Goal: Transaction & Acquisition: Book appointment/travel/reservation

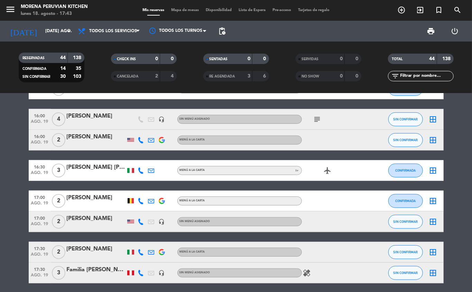
scroll to position [345, 0]
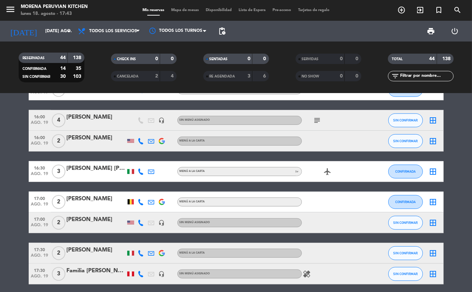
click at [400, 10] on icon "add_circle_outline" at bounding box center [401, 10] width 8 height 8
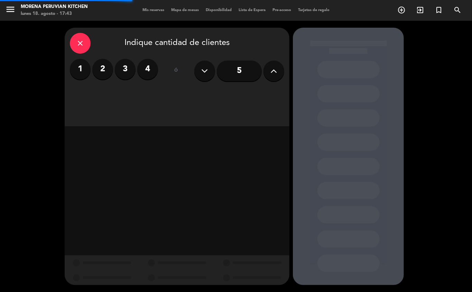
click at [97, 72] on label "2" at bounding box center [102, 69] width 21 height 21
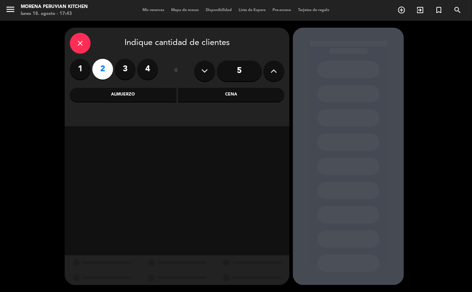
click at [134, 93] on div "Almuerzo" at bounding box center [123, 95] width 106 height 14
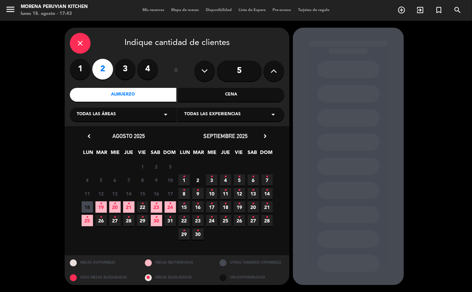
click at [100, 209] on span "19 •" at bounding box center [100, 206] width 11 height 11
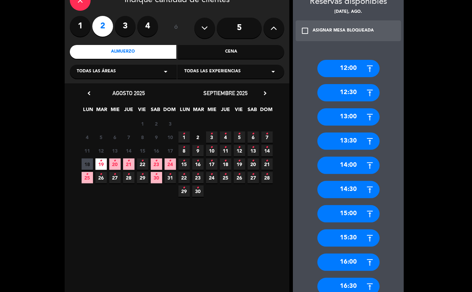
scroll to position [49, 0]
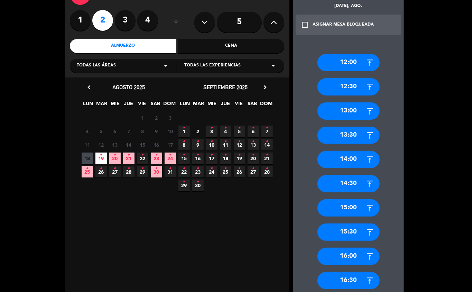
click at [357, 280] on div "16:30" at bounding box center [348, 280] width 62 height 17
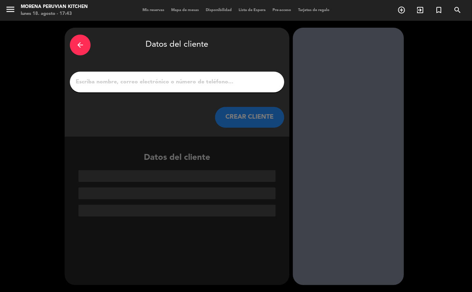
click at [149, 79] on input "1" at bounding box center [177, 82] width 204 height 10
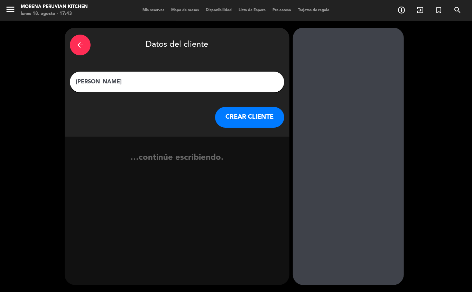
type input "[PERSON_NAME]"
click at [254, 122] on button "CREAR CLIENTE" at bounding box center [249, 117] width 69 height 21
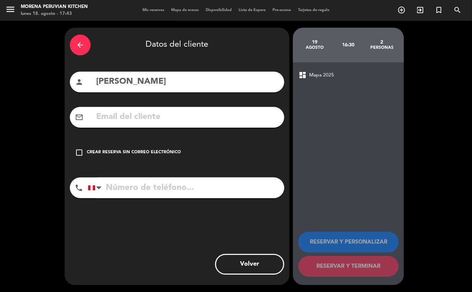
click at [150, 158] on div "check_box_outline_blank Crear reserva sin correo electrónico" at bounding box center [177, 152] width 214 height 21
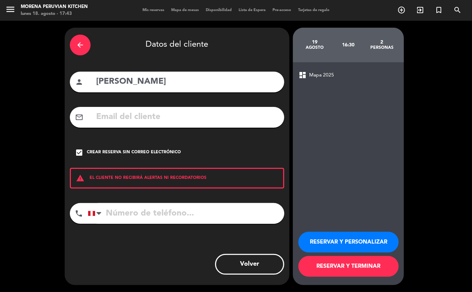
click at [159, 210] on input "tel" at bounding box center [186, 213] width 196 height 21
type input "[PHONE_NUMBER]"
click at [377, 267] on button "RESERVAR Y TERMINAR" at bounding box center [348, 266] width 100 height 21
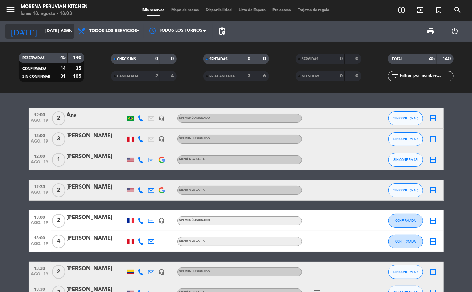
click at [53, 31] on input "[DATE] ago." at bounding box center [71, 31] width 58 height 12
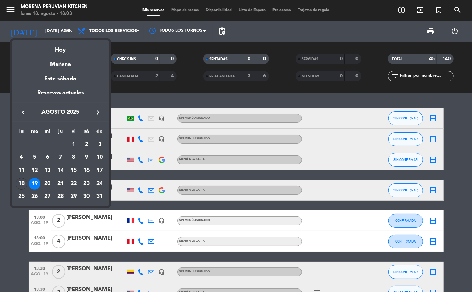
click at [45, 26] on div at bounding box center [236, 146] width 472 height 292
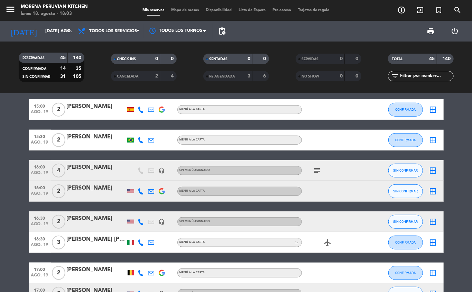
scroll to position [294, 0]
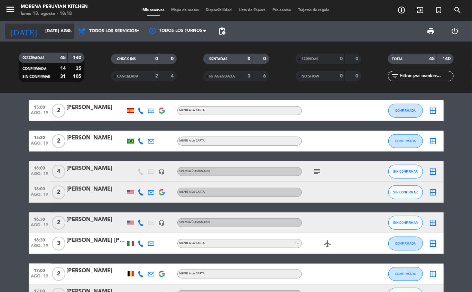
click at [62, 33] on input "[DATE] ago." at bounding box center [71, 31] width 58 height 12
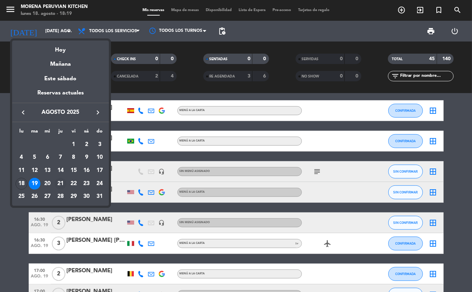
click at [61, 183] on div "21" at bounding box center [61, 184] width 12 height 12
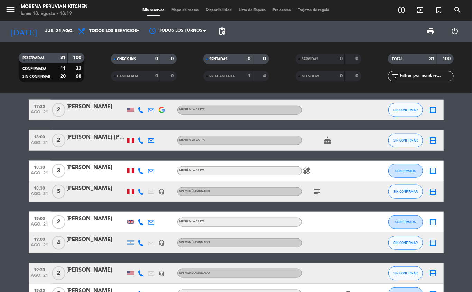
click at [163, 270] on icon "headset_mic" at bounding box center [162, 273] width 6 height 6
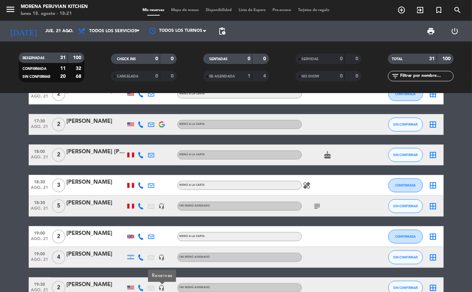
scroll to position [244, 0]
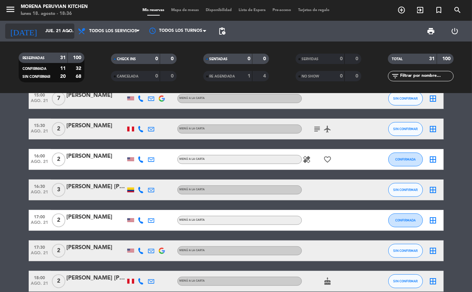
click at [50, 31] on input "jue. 21 ago." at bounding box center [71, 31] width 58 height 12
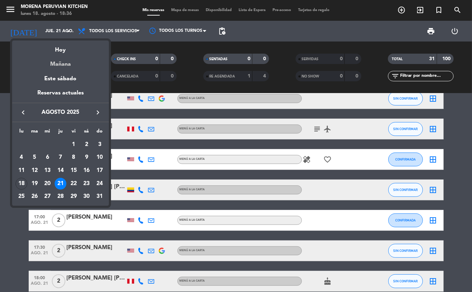
click at [69, 64] on div "Mañana" at bounding box center [60, 62] width 97 height 14
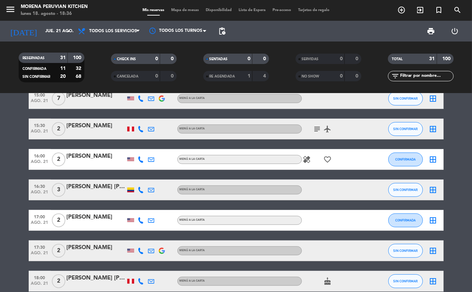
type input "[DATE] ago."
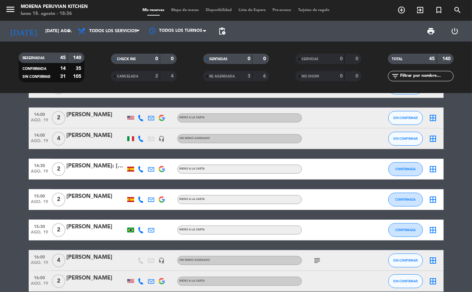
scroll to position [227, 0]
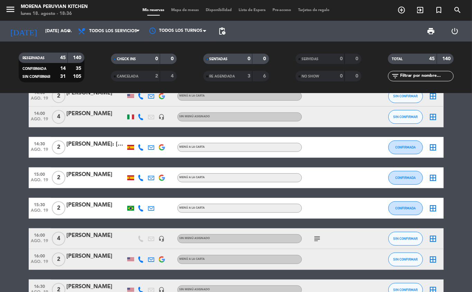
click at [401, 14] on icon "add_circle_outline" at bounding box center [401, 10] width 8 height 8
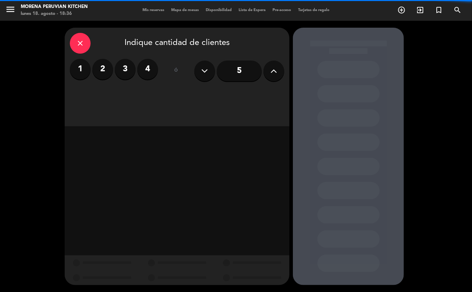
click at [103, 69] on label "2" at bounding box center [102, 69] width 21 height 21
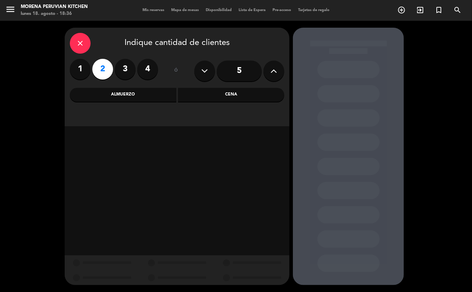
click at [143, 94] on div "Almuerzo" at bounding box center [123, 95] width 106 height 14
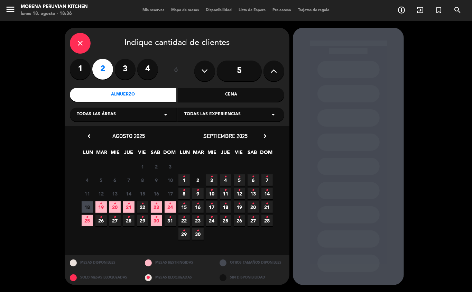
click at [103, 209] on span "19 •" at bounding box center [100, 206] width 11 height 11
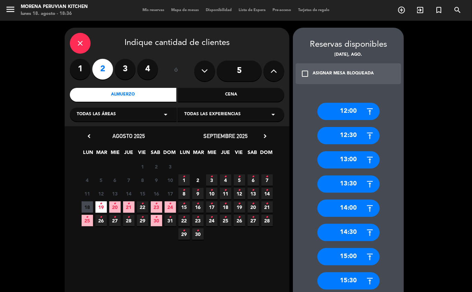
click at [359, 232] on div "14:30" at bounding box center [348, 232] width 62 height 17
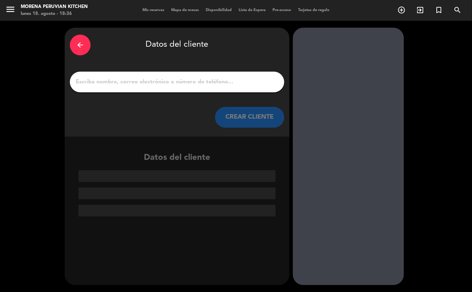
click at [173, 79] on input "1" at bounding box center [177, 82] width 204 height 10
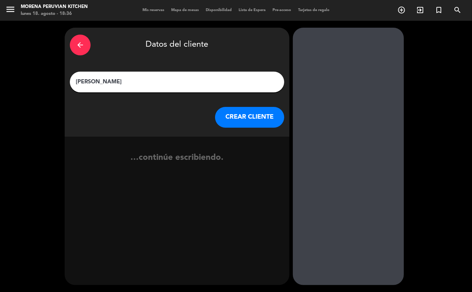
type input "[PERSON_NAME]"
click at [244, 114] on button "CREAR CLIENTE" at bounding box center [249, 117] width 69 height 21
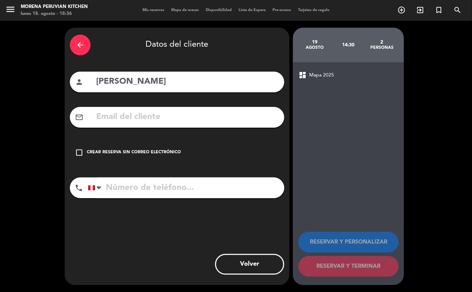
click at [149, 152] on div "Crear reserva sin correo electrónico" at bounding box center [134, 152] width 94 height 7
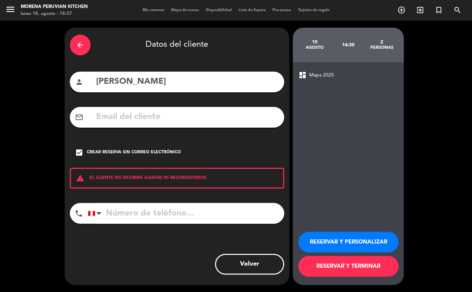
click at [158, 210] on input "tel" at bounding box center [186, 213] width 196 height 21
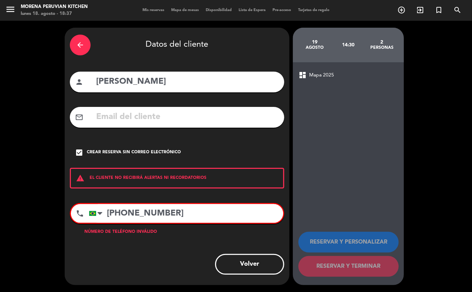
click at [196, 213] on input "[PHONE_NUMBER]" at bounding box center [186, 213] width 194 height 19
click at [194, 214] on input "[PHONE_NUMBER]" at bounding box center [186, 213] width 194 height 19
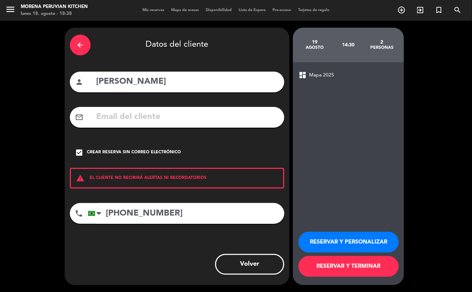
type input "[PHONE_NUMBER]"
click at [354, 263] on button "RESERVAR Y TERMINAR" at bounding box center [348, 266] width 100 height 21
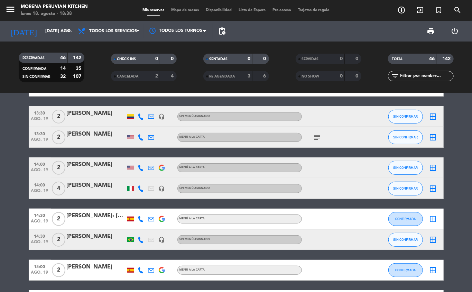
scroll to position [173, 0]
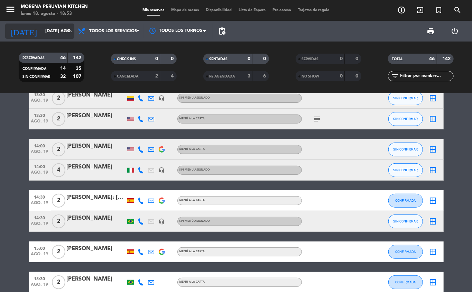
click at [71, 32] on icon "arrow_drop_down" at bounding box center [68, 31] width 8 height 8
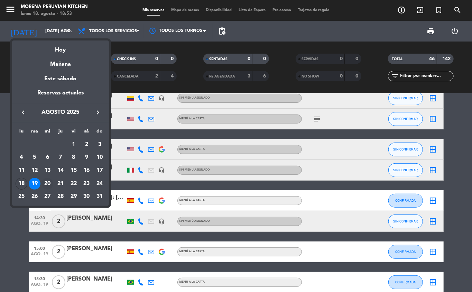
click at [47, 182] on div "20" at bounding box center [47, 184] width 12 height 12
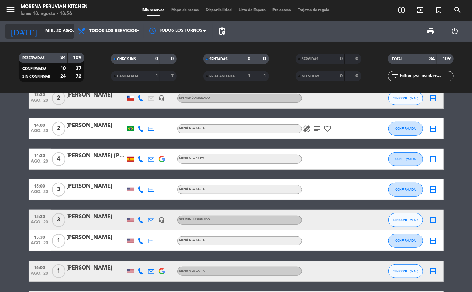
click at [51, 31] on input "mié. 20 ago." at bounding box center [71, 31] width 58 height 12
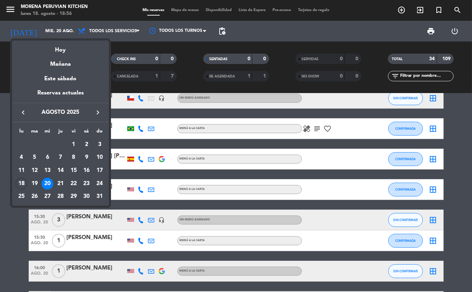
click at [47, 183] on div "20" at bounding box center [47, 184] width 12 height 12
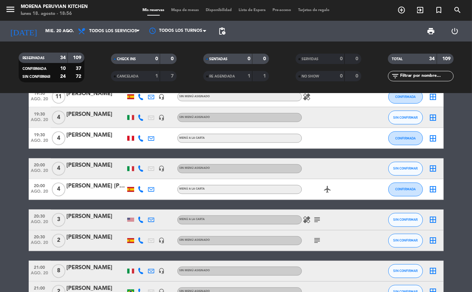
scroll to position [644, 0]
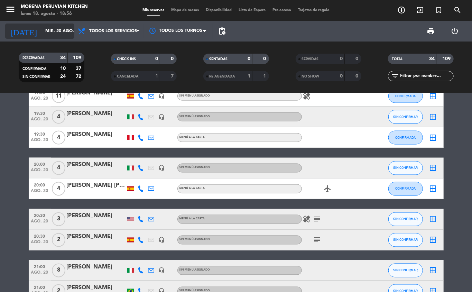
click at [58, 31] on input "mié. 20 ago." at bounding box center [71, 31] width 58 height 12
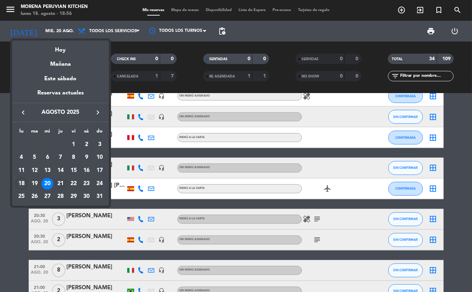
click at [61, 182] on div "21" at bounding box center [61, 184] width 12 height 12
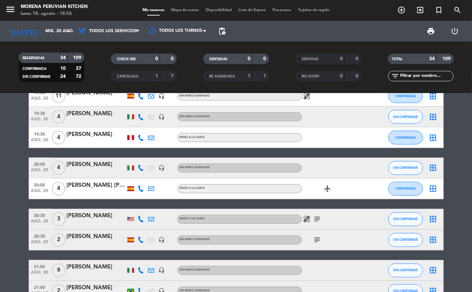
type input "jue. 21 ago."
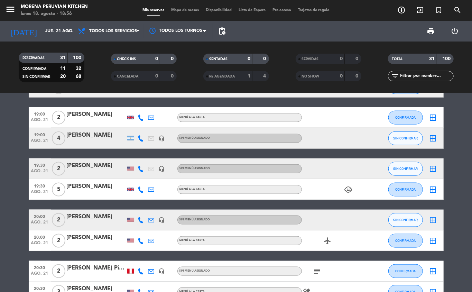
scroll to position [477, 0]
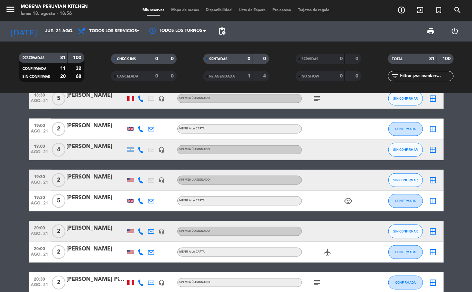
click at [402, 10] on icon "add_circle_outline" at bounding box center [401, 10] width 8 height 8
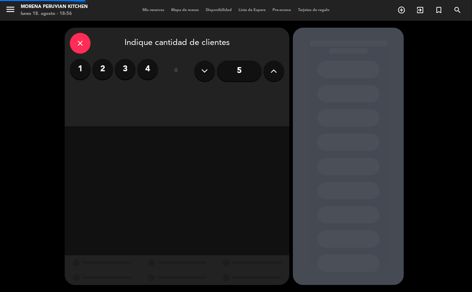
click at [401, 11] on icon "add_circle_outline" at bounding box center [401, 10] width 8 height 8
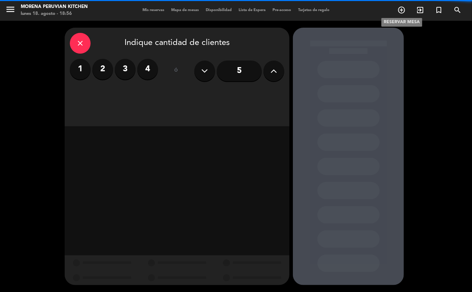
click at [103, 69] on label "2" at bounding box center [102, 69] width 21 height 21
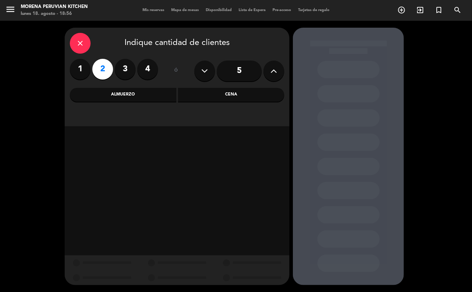
click at [225, 97] on div "Cena" at bounding box center [231, 95] width 106 height 14
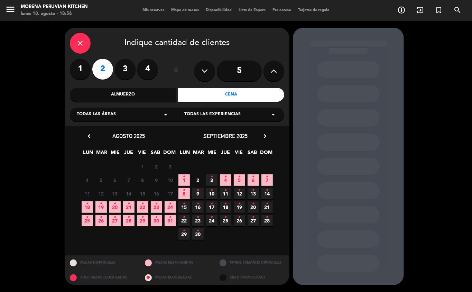
click at [128, 207] on icon "•" at bounding box center [129, 203] width 2 height 11
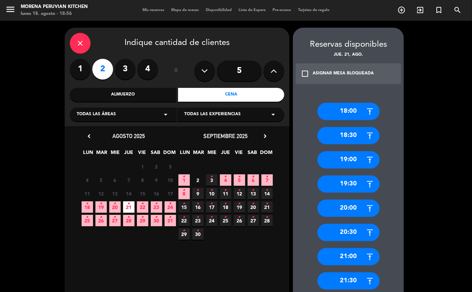
click at [353, 111] on div "18:00" at bounding box center [348, 111] width 62 height 17
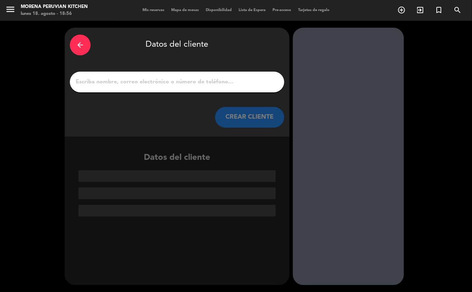
click at [146, 78] on input "1" at bounding box center [177, 82] width 204 height 10
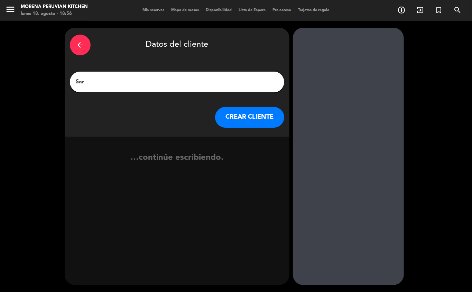
type input "[PERSON_NAME]"
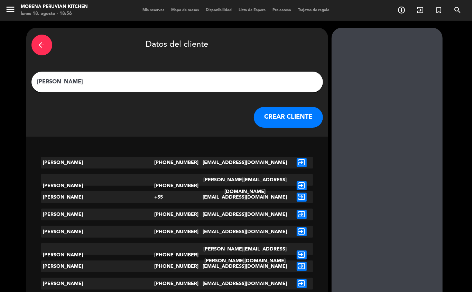
click at [254, 115] on button "CREAR CLIENTE" at bounding box center [288, 117] width 69 height 21
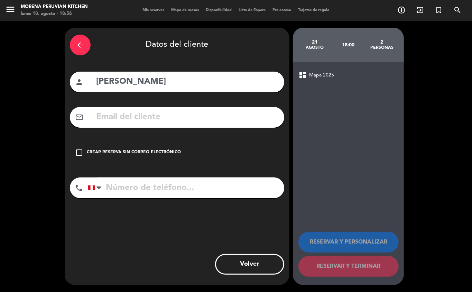
click at [152, 157] on div "check_box_outline_blank Crear reserva sin correo electrónico" at bounding box center [177, 152] width 214 height 21
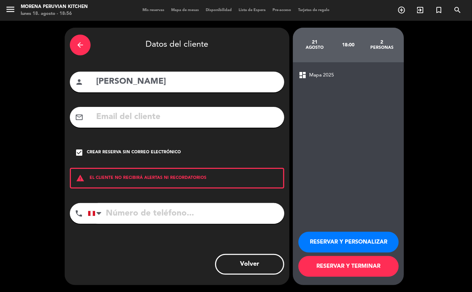
click at [160, 209] on input "tel" at bounding box center [186, 213] width 196 height 21
type input "[PHONE_NUMBER]"
click at [344, 272] on button "RESERVAR Y TERMINAR" at bounding box center [348, 266] width 100 height 21
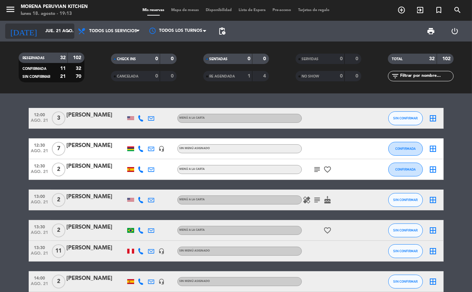
click at [64, 30] on icon "arrow_drop_down" at bounding box center [68, 31] width 8 height 8
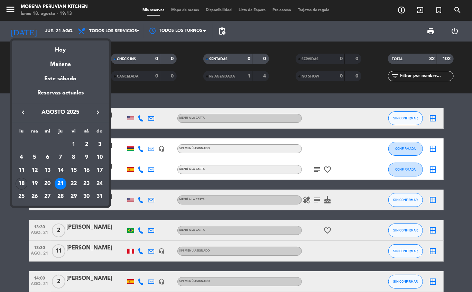
click at [47, 180] on div "20" at bounding box center [47, 184] width 12 height 12
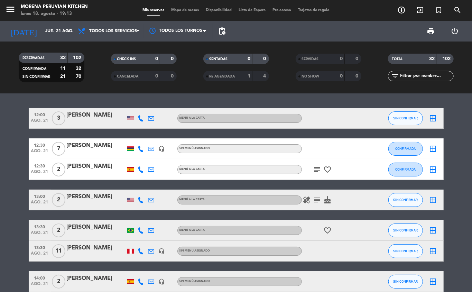
type input "mié. 20 ago."
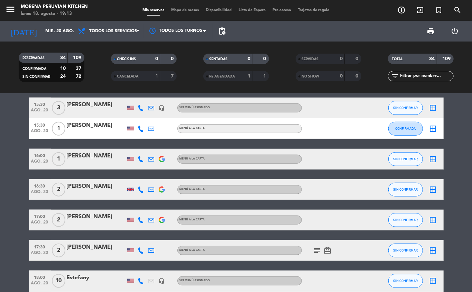
scroll to position [287, 0]
